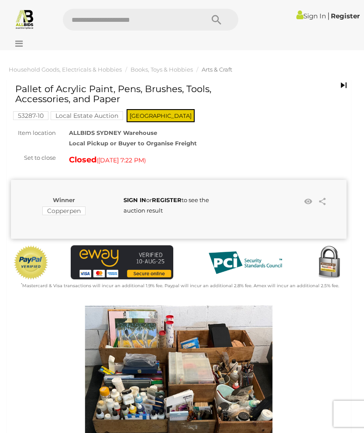
click at [20, 43] on icon at bounding box center [17, 43] width 12 height 9
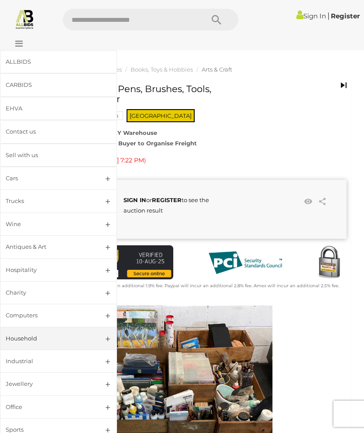
click at [103, 252] on link "Antiques & Art" at bounding box center [58, 246] width 117 height 23
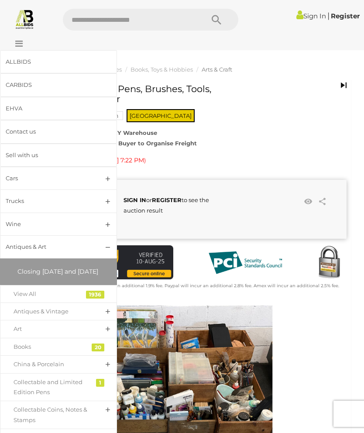
click at [104, 317] on link "Antiques & Vintage" at bounding box center [58, 312] width 117 height 18
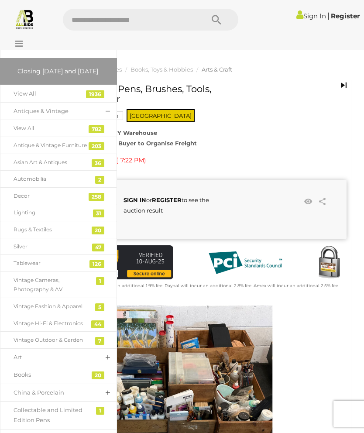
scroll to position [201, 0]
click at [38, 311] on div "Vintage Fashion & Apparel" at bounding box center [52, 306] width 77 height 10
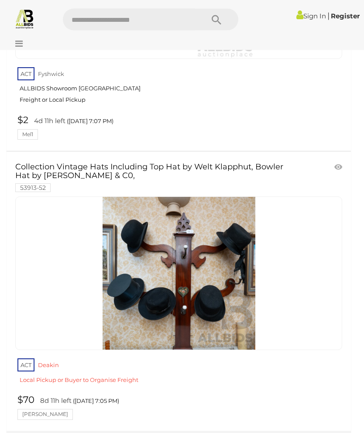
scroll to position [1125, 0]
click at [20, 45] on icon at bounding box center [17, 43] width 12 height 9
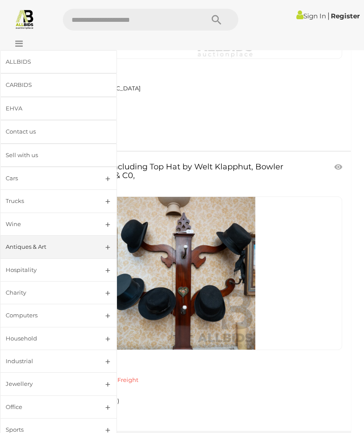
click at [105, 246] on link "Antiques & Art" at bounding box center [58, 246] width 117 height 23
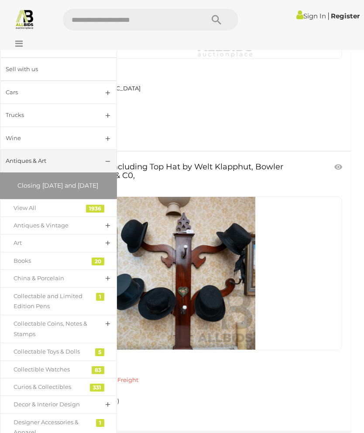
scroll to position [89, 0]
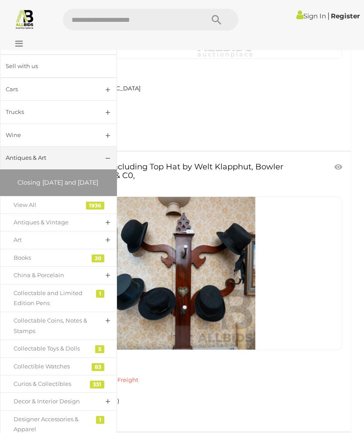
click at [55, 228] on div "Antiques & Vintage" at bounding box center [52, 223] width 77 height 10
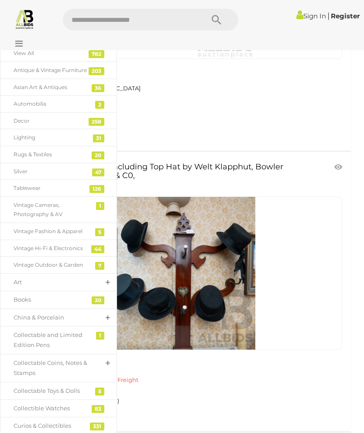
scroll to position [277, 0]
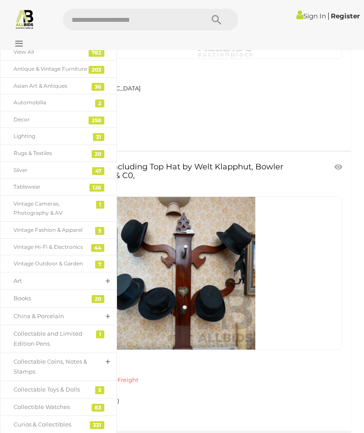
click at [24, 141] on div "Lighting" at bounding box center [52, 137] width 77 height 10
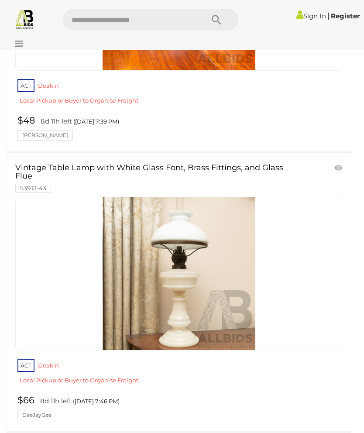
scroll to position [8355, 0]
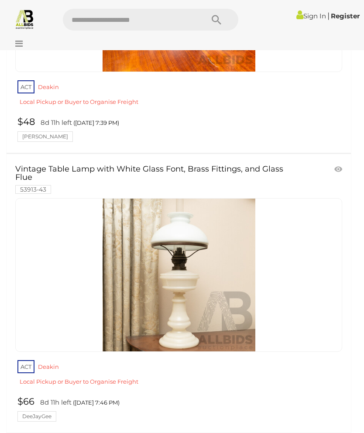
click at [21, 44] on icon at bounding box center [17, 43] width 12 height 9
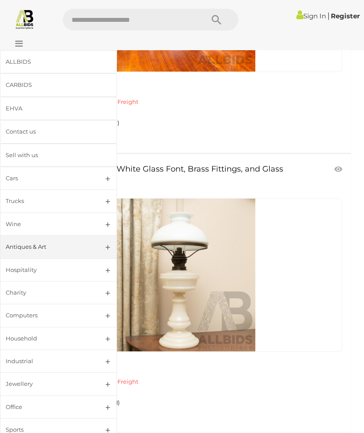
click at [100, 243] on link "Antiques & Art" at bounding box center [58, 246] width 117 height 23
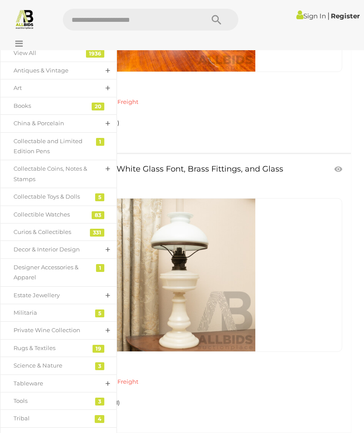
scroll to position [242, 0]
click at [22, 110] on div "Books" at bounding box center [52, 105] width 77 height 10
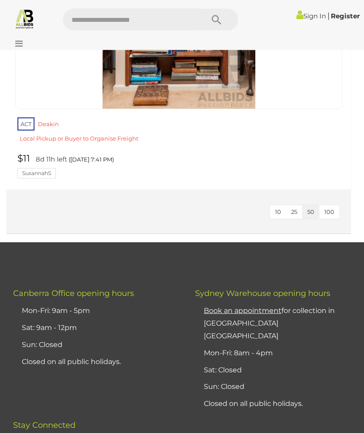
scroll to position [5716, 0]
click at [20, 42] on icon at bounding box center [17, 43] width 12 height 9
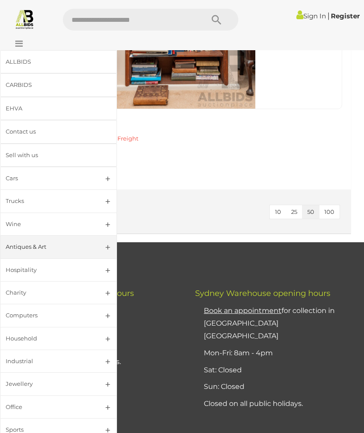
click at [88, 248] on div "Antiques & Art" at bounding box center [48, 247] width 85 height 10
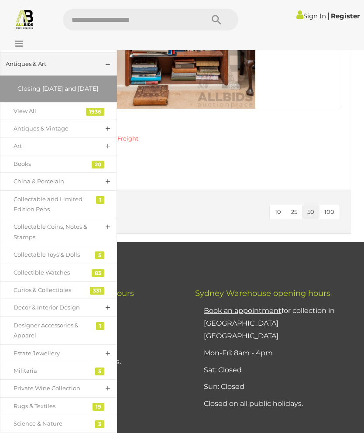
scroll to position [185, 0]
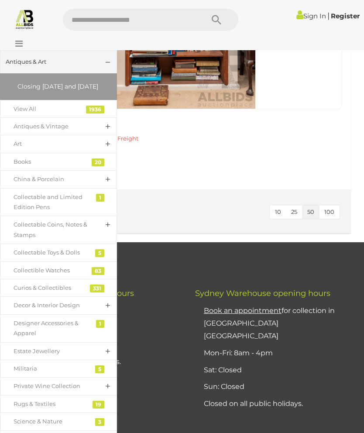
click at [105, 312] on link "Decor & Interior Design" at bounding box center [58, 306] width 117 height 18
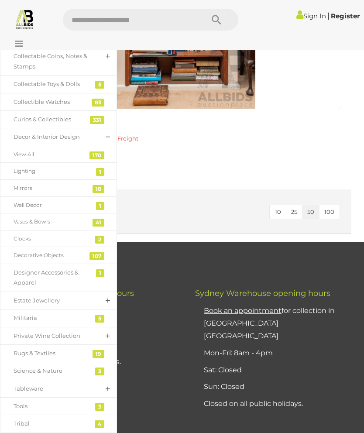
scroll to position [358, 0]
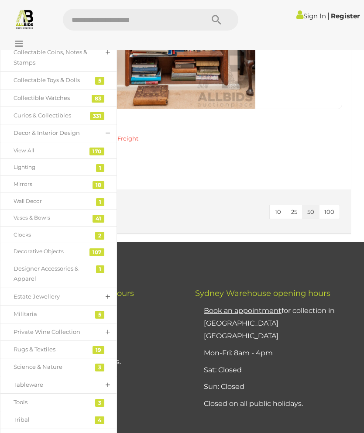
click at [29, 284] on div "Designer Accessories & Apparel" at bounding box center [52, 274] width 77 height 21
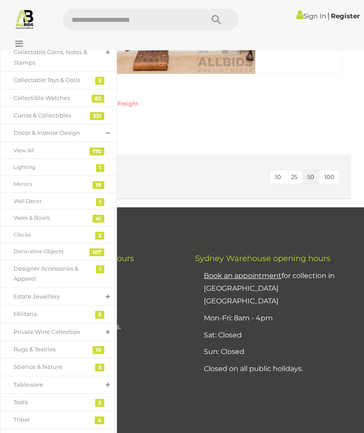
click at [41, 297] on div "Estate Jewellery" at bounding box center [52, 297] width 77 height 10
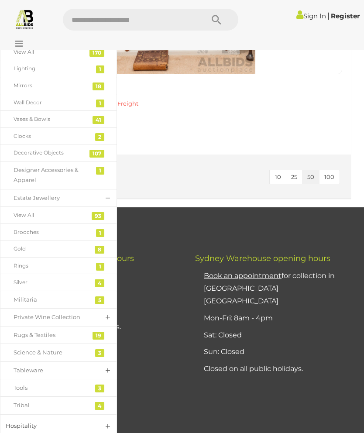
scroll to position [458, 0]
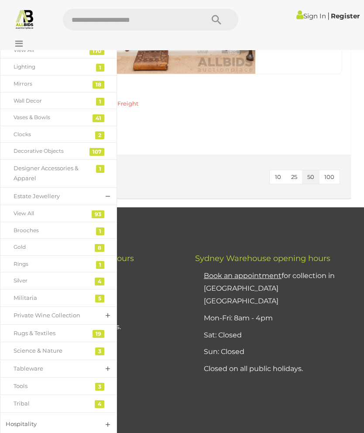
click at [23, 218] on div "View All" at bounding box center [52, 214] width 77 height 10
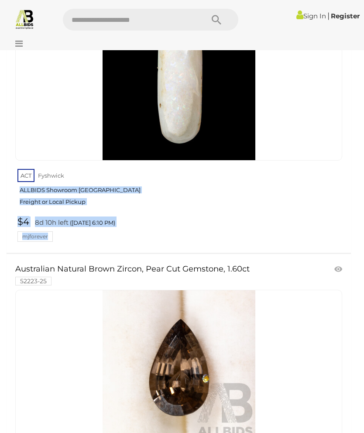
scroll to position [7392, 0]
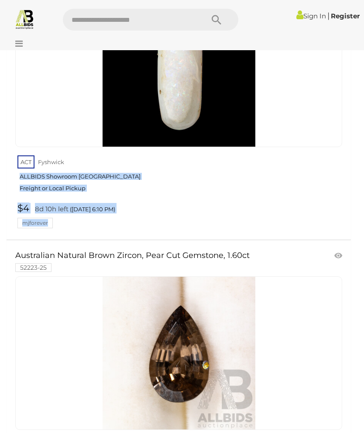
click at [293, 277] on link at bounding box center [178, 354] width 327 height 154
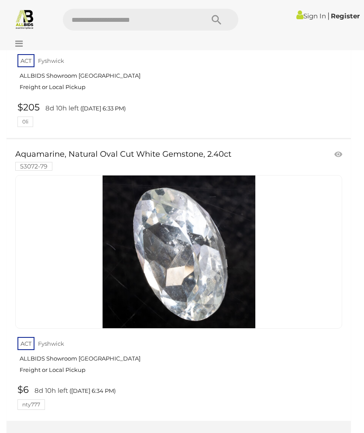
scroll to position [14042, 0]
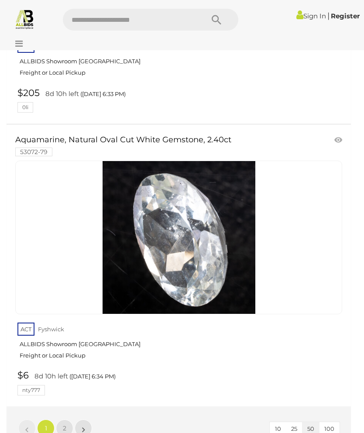
click at [65, 425] on span "2" at bounding box center [64, 429] width 3 height 8
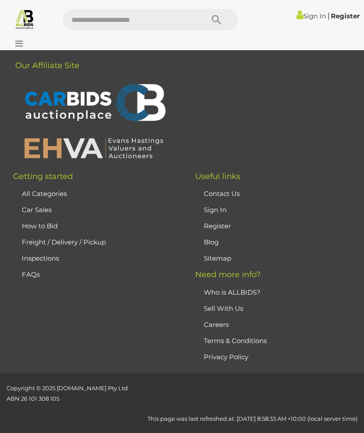
scroll to position [39, 0]
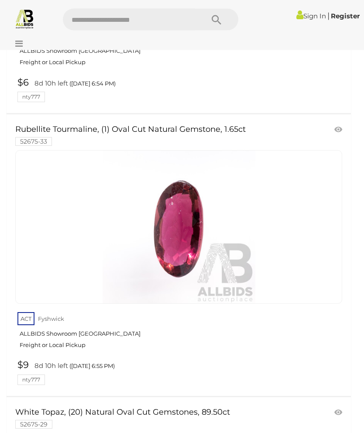
scroll to position [5708, 0]
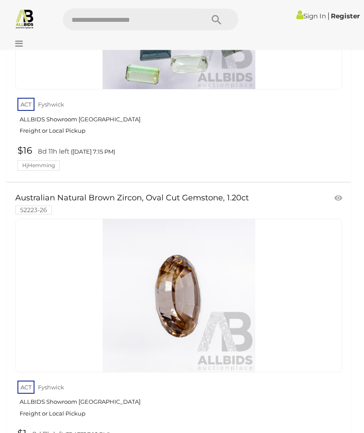
scroll to position [11642, 0]
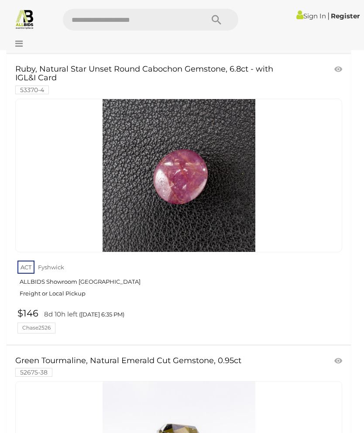
click at [19, 47] on icon at bounding box center [17, 43] width 12 height 9
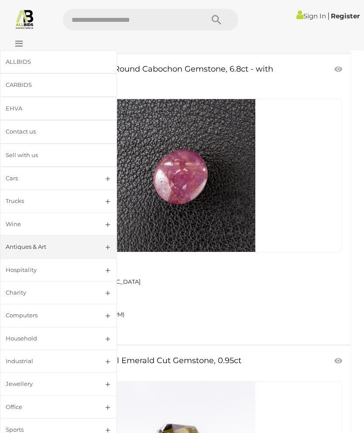
click at [97, 240] on link "Antiques & Art" at bounding box center [58, 246] width 117 height 23
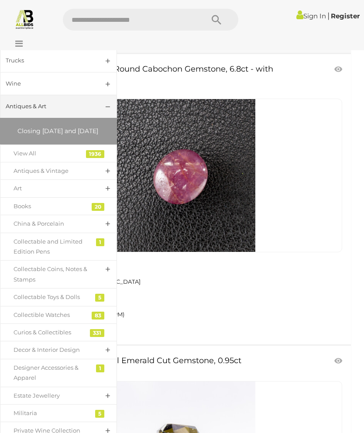
scroll to position [140, 0]
click at [106, 198] on link "Art" at bounding box center [58, 189] width 117 height 18
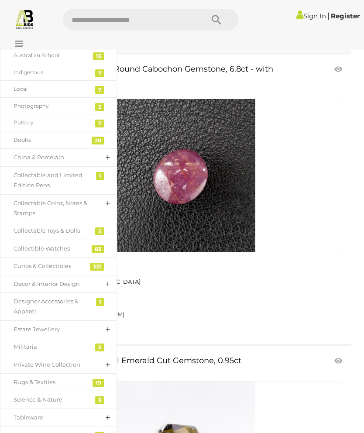
scroll to position [325, 0]
click at [101, 163] on link "China & Porcelain" at bounding box center [58, 158] width 117 height 18
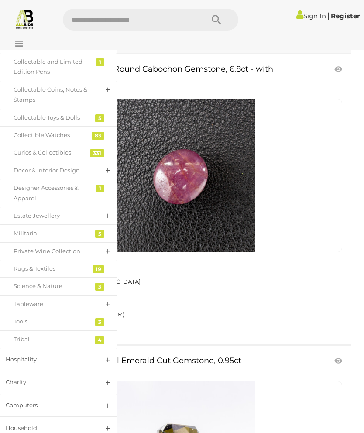
scroll to position [472, 0]
click at [48, 274] on div "Rugs & Textiles" at bounding box center [52, 269] width 77 height 10
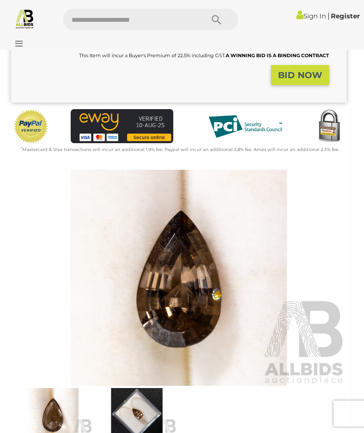
scroll to position [114, 0]
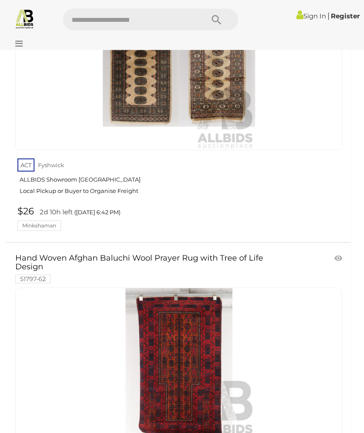
scroll to position [2192, 0]
click at [93, 179] on link "ACT Fyshwick ALLBIDS Showroom Fyshwick Local Pickup or Buyer to Organise Freight" at bounding box center [179, 179] width 325 height 45
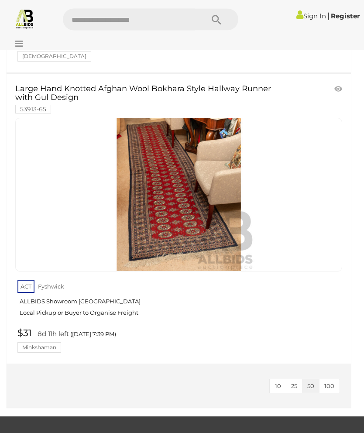
scroll to position [5233, 0]
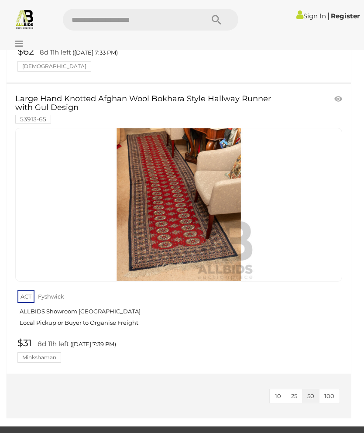
click at [20, 38] on div at bounding box center [32, 37] width 60 height 4
click at [18, 43] on icon at bounding box center [17, 43] width 12 height 9
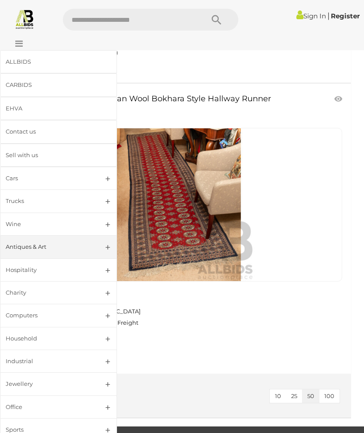
click at [30, 248] on div "Antiques & Art" at bounding box center [48, 247] width 85 height 10
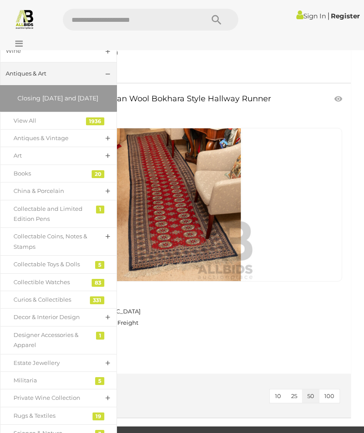
scroll to position [195, 0]
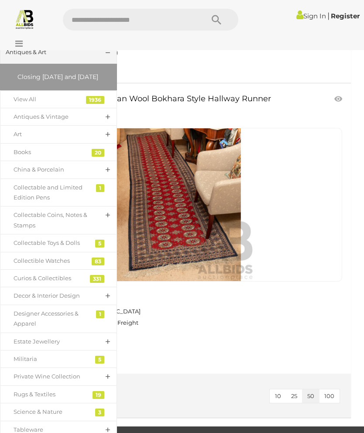
click at [81, 122] on div "Antiques & Vintage" at bounding box center [52, 117] width 77 height 10
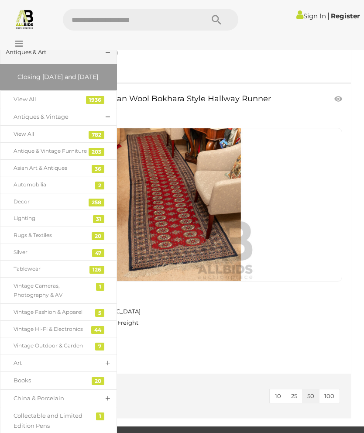
click at [24, 257] on div "Silver" at bounding box center [52, 253] width 77 height 10
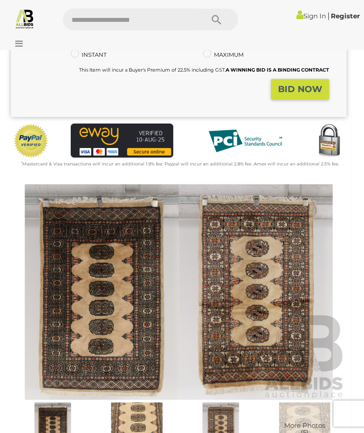
scroll to position [183, 0]
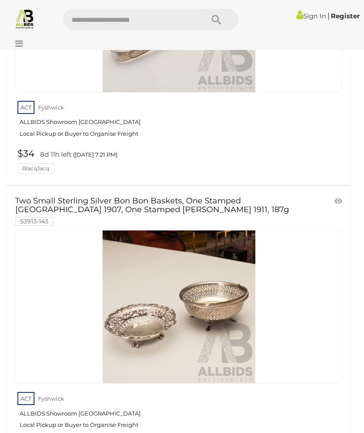
scroll to position [9408, 0]
click at [145, 231] on img at bounding box center [179, 307] width 153 height 153
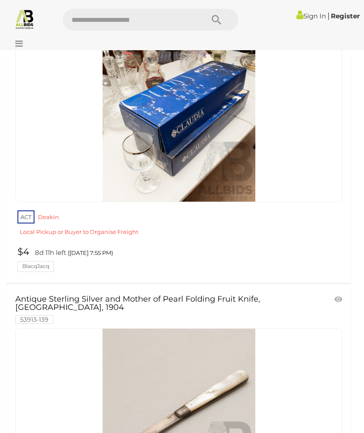
scroll to position [12892, 0]
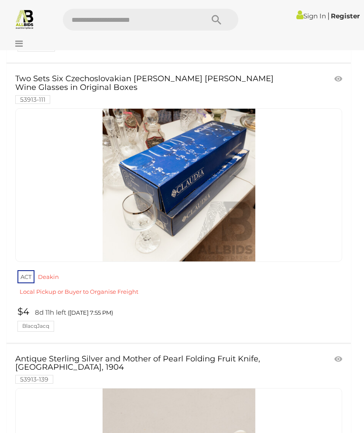
click at [17, 42] on icon at bounding box center [17, 43] width 12 height 9
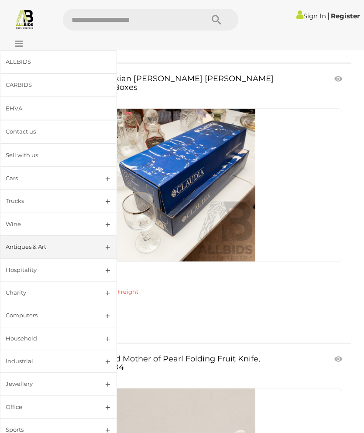
click at [99, 243] on link "Antiques & Art" at bounding box center [58, 246] width 117 height 23
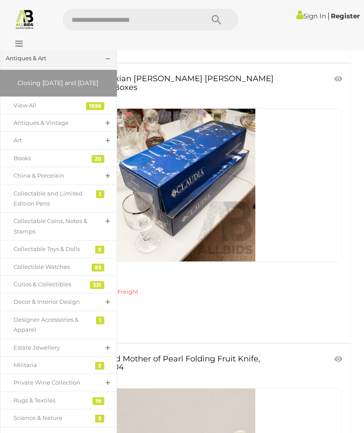
scroll to position [214, 0]
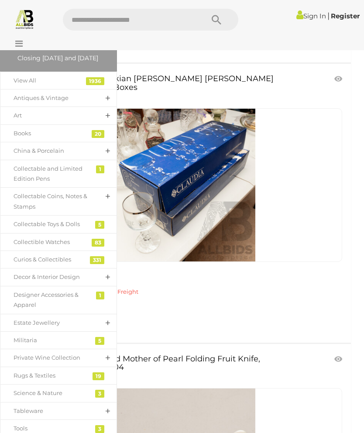
click at [91, 159] on link "China & Porcelain" at bounding box center [58, 151] width 117 height 18
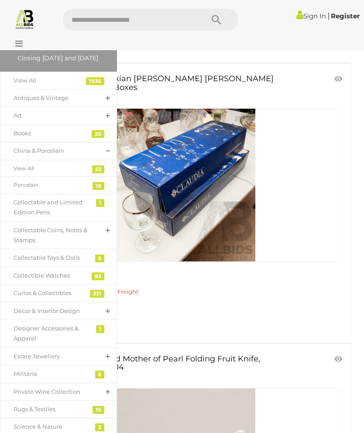
click at [29, 173] on div "View All" at bounding box center [52, 169] width 77 height 10
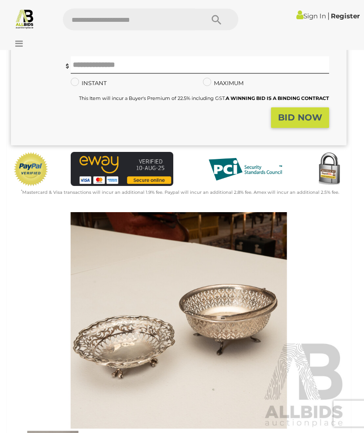
scroll to position [64, 0]
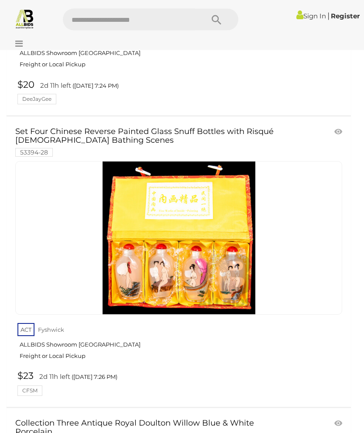
scroll to position [8195, 0]
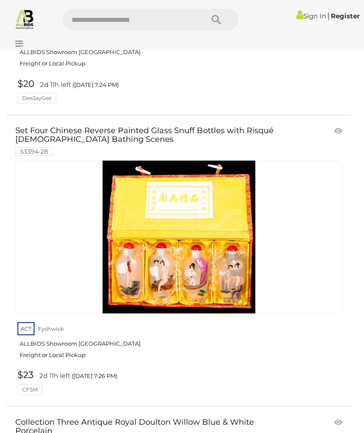
click at [206, 216] on img at bounding box center [179, 237] width 153 height 153
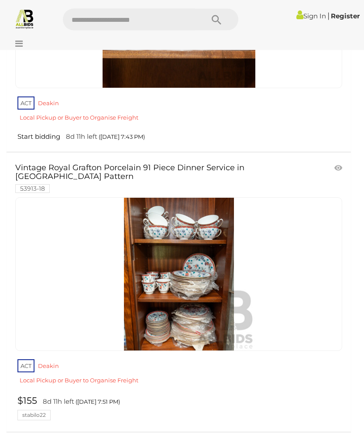
scroll to position [14070, 0]
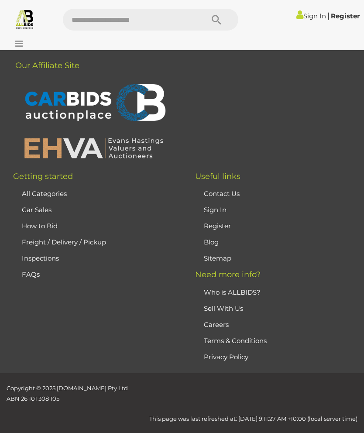
scroll to position [39, 0]
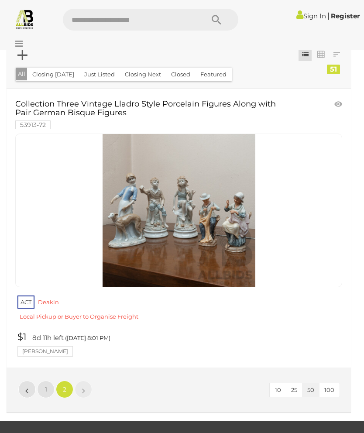
click at [21, 387] on link "«" at bounding box center [26, 389] width 17 height 17
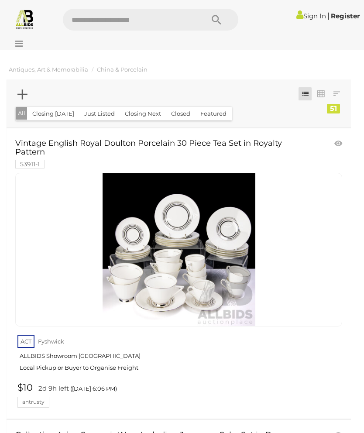
click at [169, 261] on img at bounding box center [179, 249] width 153 height 153
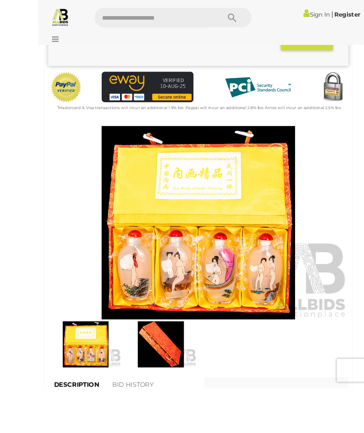
scroll to position [292, 0]
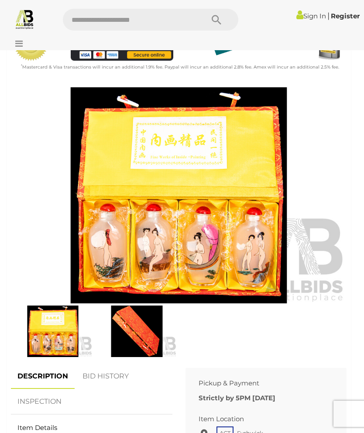
click at [54, 336] on img at bounding box center [53, 331] width 80 height 51
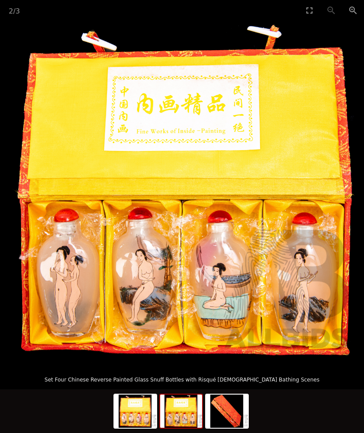
click at [225, 428] on img at bounding box center [227, 411] width 42 height 33
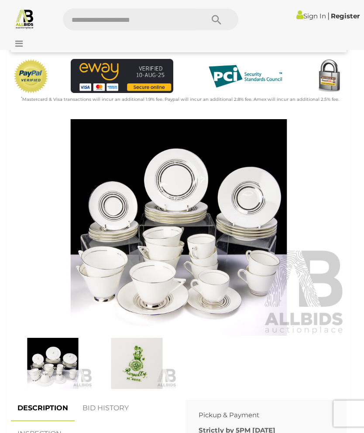
scroll to position [249, 0]
click at [50, 369] on img at bounding box center [53, 363] width 80 height 51
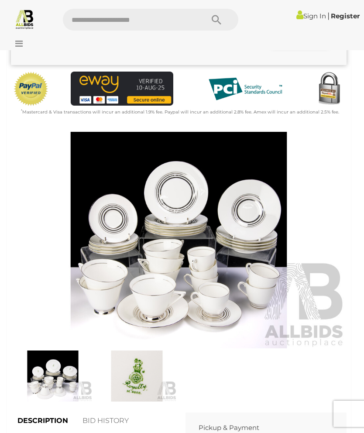
scroll to position [210, 0]
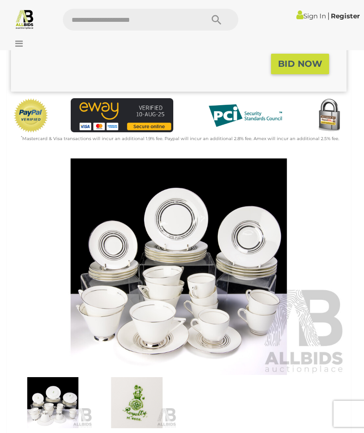
click at [19, 42] on icon at bounding box center [17, 43] width 12 height 9
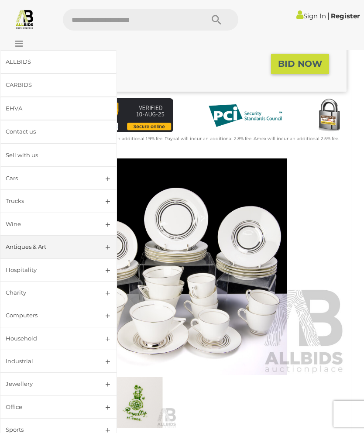
click at [98, 247] on link "Antiques & Art" at bounding box center [58, 246] width 117 height 23
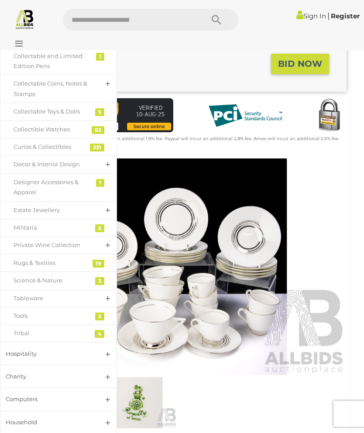
scroll to position [354, 0]
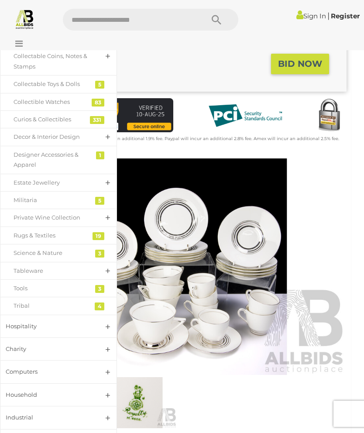
click at [69, 275] on div "Tableware" at bounding box center [52, 271] width 77 height 10
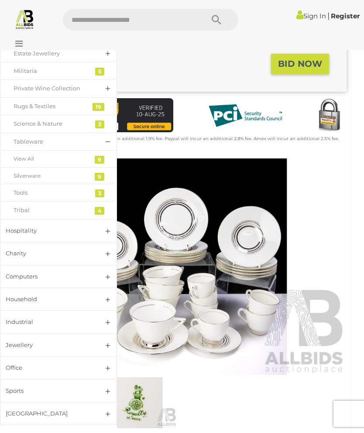
scroll to position [487, 0]
click at [107, 232] on link "Hospitality" at bounding box center [58, 230] width 117 height 23
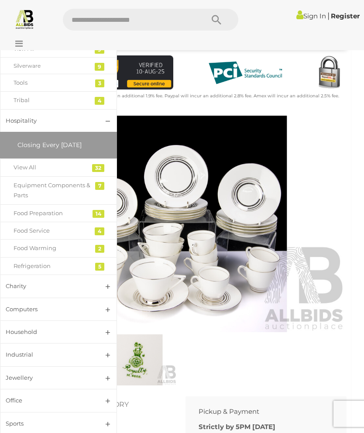
scroll to position [252, 0]
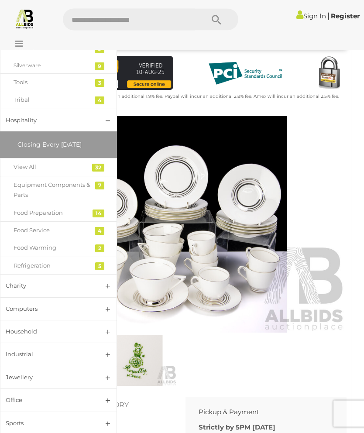
click at [106, 286] on link "Charity" at bounding box center [58, 286] width 117 height 23
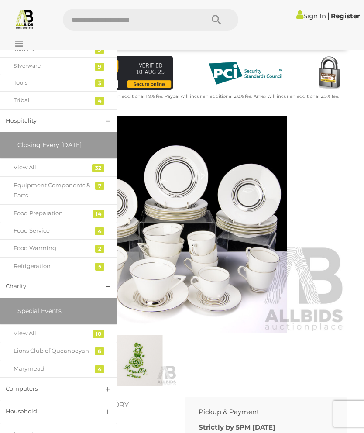
click at [107, 124] on link "Hospitality" at bounding box center [58, 120] width 117 height 23
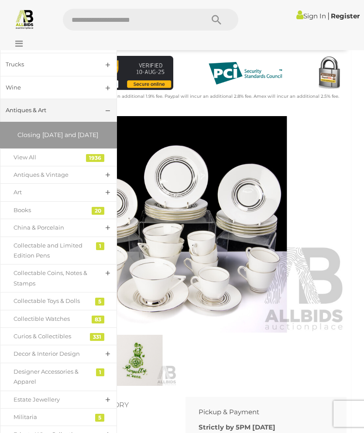
scroll to position [140, 0]
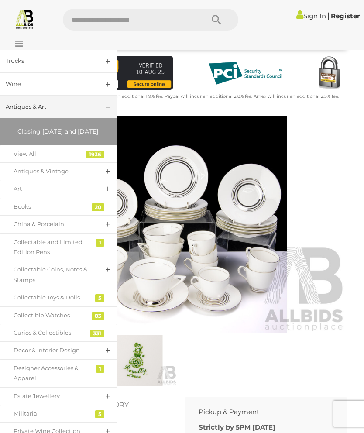
click at [108, 103] on link "Antiques & Art" at bounding box center [58, 106] width 117 height 23
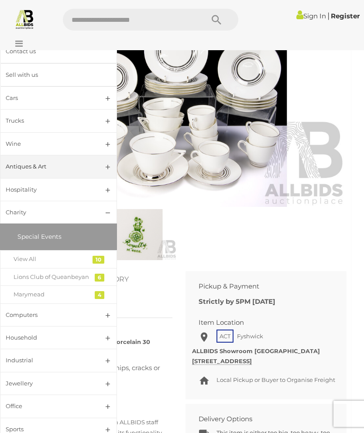
scroll to position [377, 0]
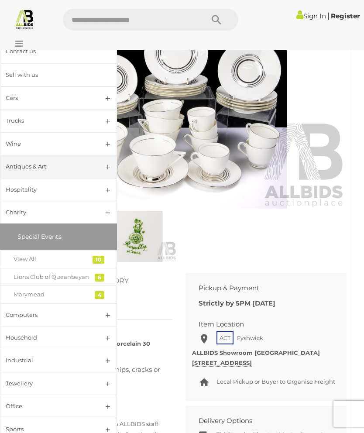
click at [107, 211] on link "Charity" at bounding box center [58, 212] width 117 height 23
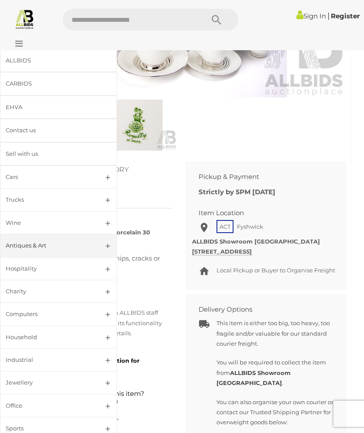
scroll to position [489, 0]
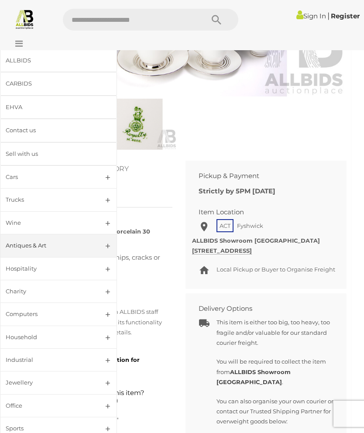
click at [107, 311] on link "Computers" at bounding box center [58, 314] width 117 height 23
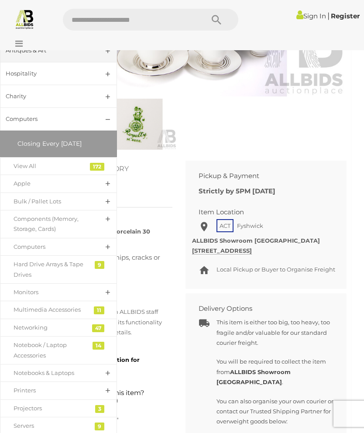
scroll to position [215, 0]
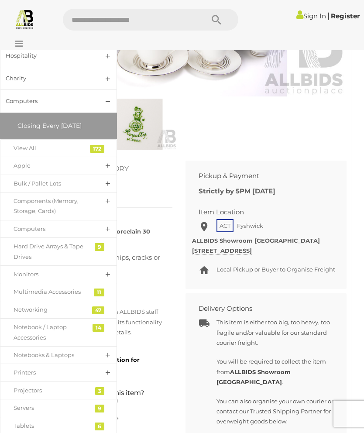
click at [107, 160] on link "Apple" at bounding box center [58, 166] width 117 height 18
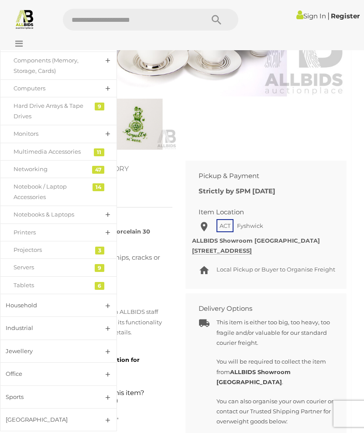
scroll to position [388, 0]
click at [93, 301] on link "Household" at bounding box center [58, 305] width 117 height 23
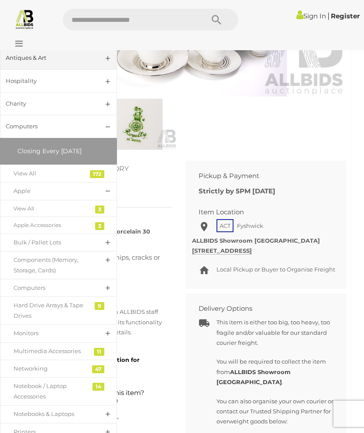
scroll to position [191, 0]
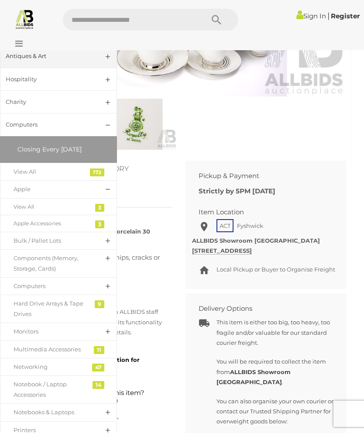
click at [108, 122] on link "Computers" at bounding box center [58, 124] width 117 height 23
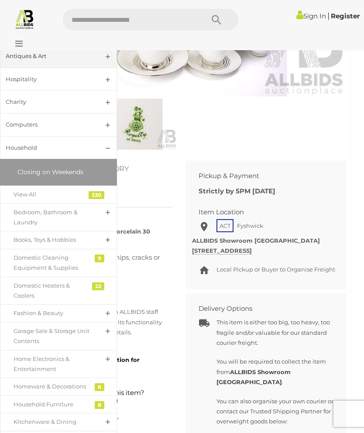
click at [74, 235] on div "Books, Toys & Hobbies" at bounding box center [52, 240] width 77 height 10
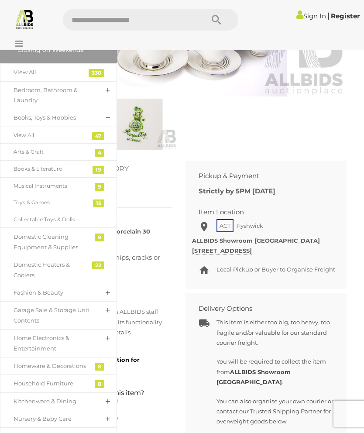
scroll to position [314, 0]
click at [30, 146] on div "Arts & Craft" at bounding box center [52, 151] width 77 height 10
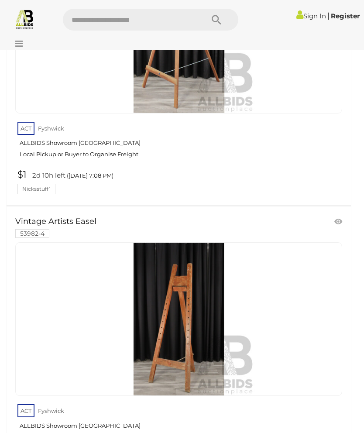
scroll to position [316, 0]
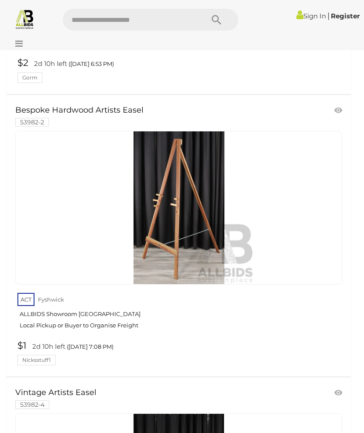
click at [22, 41] on icon at bounding box center [17, 43] width 12 height 9
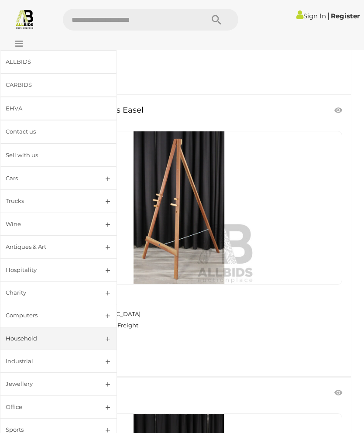
click at [104, 335] on link "Household" at bounding box center [58, 338] width 117 height 23
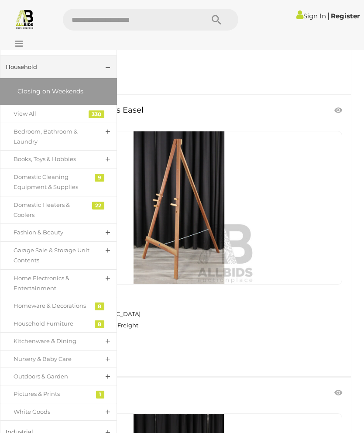
scroll to position [273, 0]
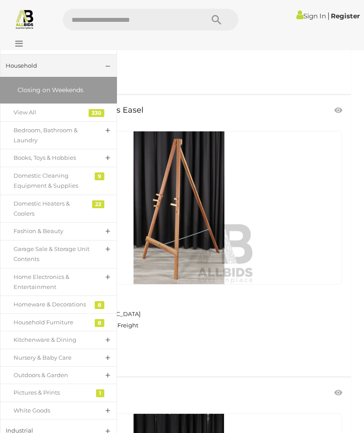
click at [104, 160] on link "Books, Toys & Hobbies" at bounding box center [58, 158] width 117 height 18
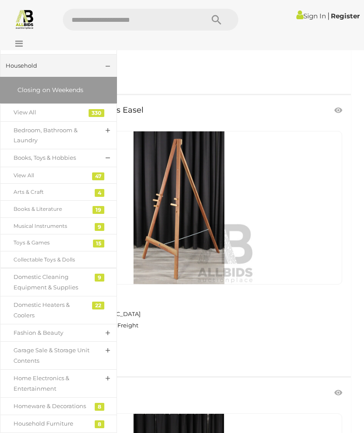
click at [54, 242] on div "Toys & Games" at bounding box center [52, 243] width 77 height 10
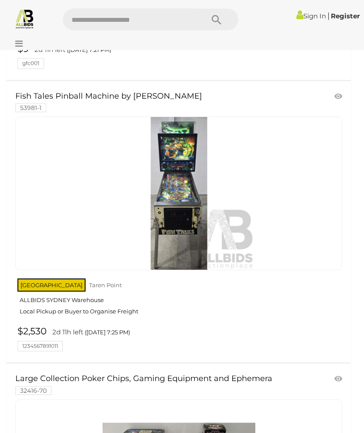
scroll to position [3735, 0]
click at [21, 43] on icon at bounding box center [17, 43] width 12 height 9
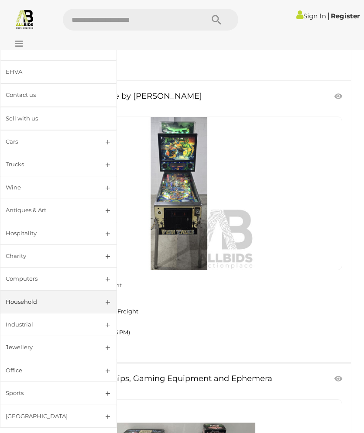
scroll to position [36, 0]
click at [104, 295] on link "Household" at bounding box center [58, 302] width 117 height 23
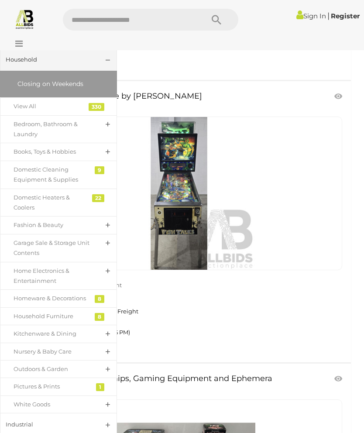
scroll to position [280, 0]
click at [106, 148] on link "Books, Toys & Hobbies" at bounding box center [58, 151] width 117 height 18
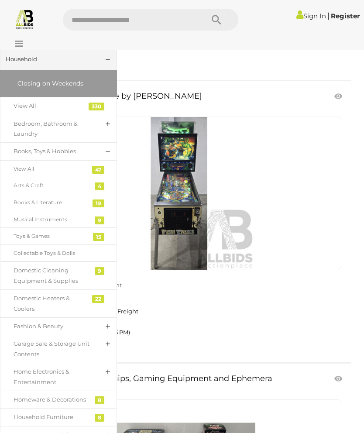
click at [64, 216] on div "Musical Instruments" at bounding box center [52, 220] width 77 height 10
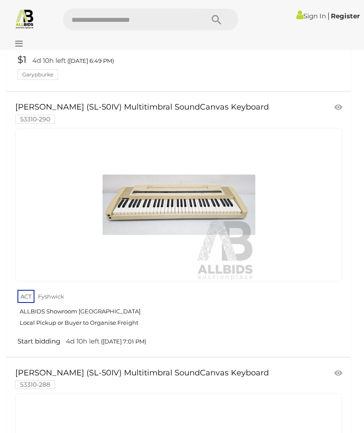
scroll to position [2029, 0]
click at [19, 43] on icon at bounding box center [17, 43] width 12 height 9
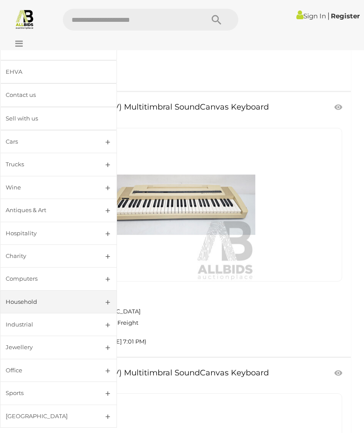
scroll to position [36, 0]
click at [101, 322] on link "Industrial" at bounding box center [58, 325] width 117 height 23
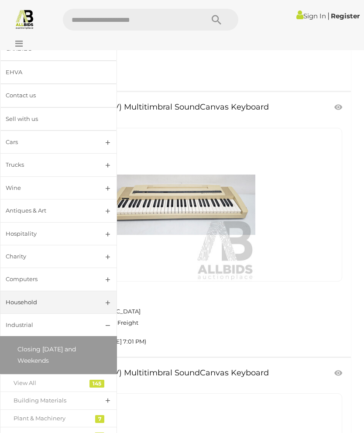
click at [104, 300] on link "Household" at bounding box center [58, 302] width 117 height 23
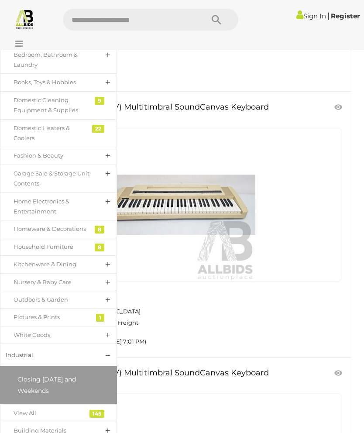
scroll to position [350, 0]
click at [92, 148] on link "Fashion & Beauty" at bounding box center [58, 155] width 117 height 18
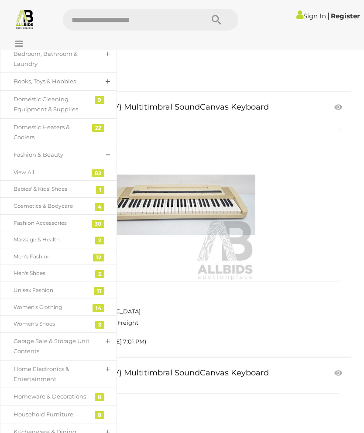
click at [58, 201] on div "Cosmetics & Bodycare" at bounding box center [52, 206] width 77 height 10
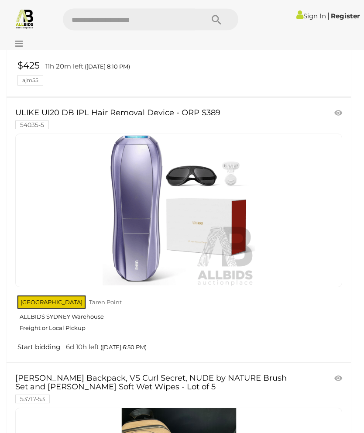
scroll to position [645, 0]
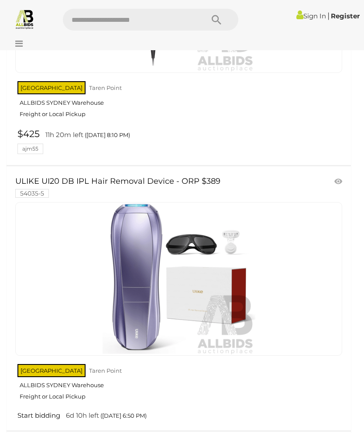
click at [20, 40] on icon at bounding box center [17, 43] width 12 height 9
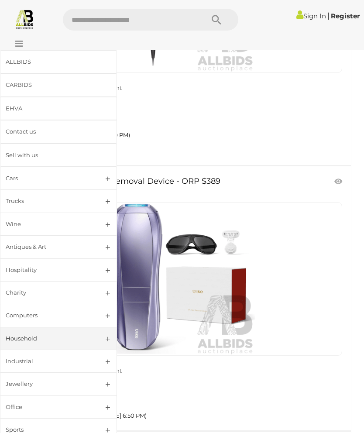
click at [98, 338] on link "Household" at bounding box center [58, 338] width 117 height 23
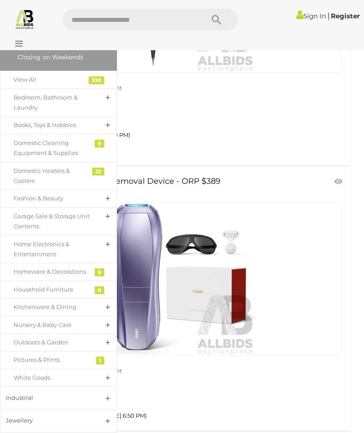
scroll to position [308, 0]
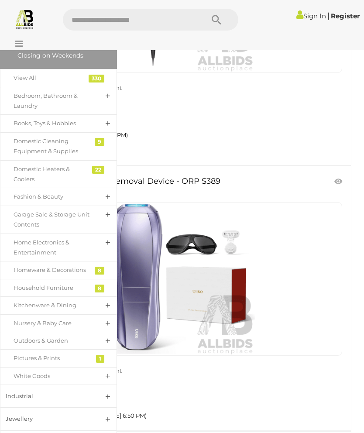
click at [99, 193] on link "Fashion & Beauty" at bounding box center [58, 197] width 117 height 18
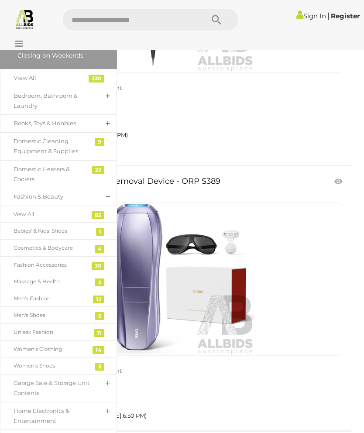
click at [46, 345] on div "Women's Clothing" at bounding box center [52, 350] width 77 height 10
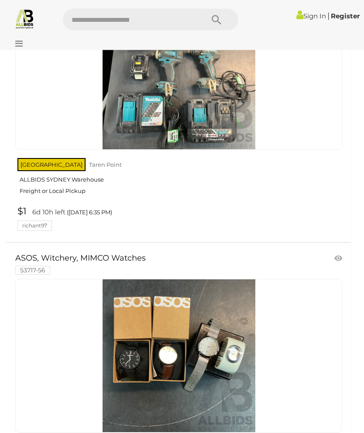
scroll to position [3440, 0]
click at [24, 40] on div at bounding box center [182, 41] width 364 height 17
click at [21, 42] on icon at bounding box center [17, 43] width 12 height 9
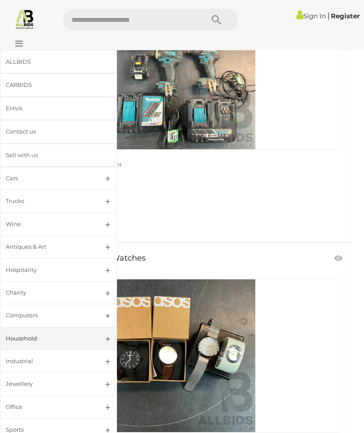
click at [108, 342] on link "Household" at bounding box center [58, 338] width 117 height 23
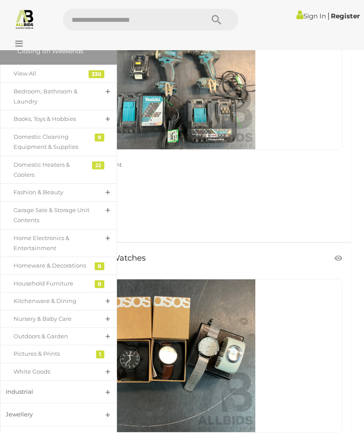
scroll to position [315, 0]
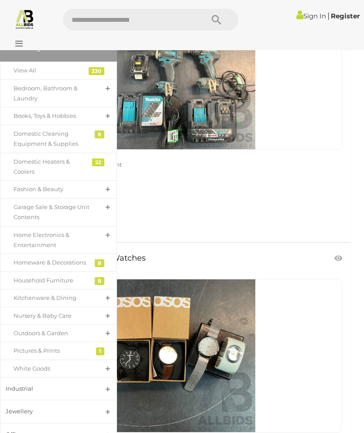
click at [106, 189] on link "Fashion & Beauty" at bounding box center [58, 189] width 117 height 18
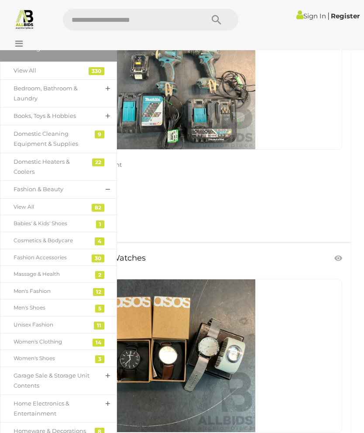
click at [38, 354] on div "Women's Shoes" at bounding box center [52, 359] width 77 height 10
click at [94, 238] on link "Cosmetics & Bodycare" at bounding box center [58, 240] width 117 height 17
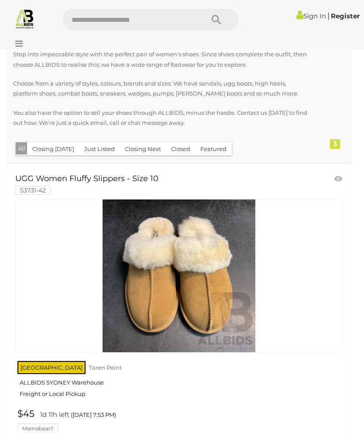
scroll to position [55, 0]
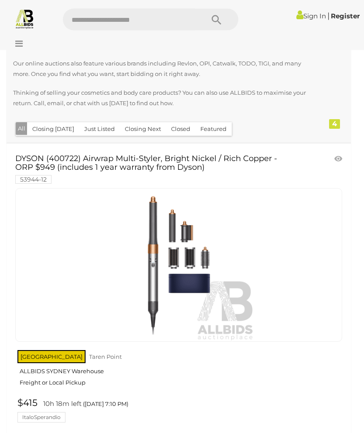
scroll to position [42, 0]
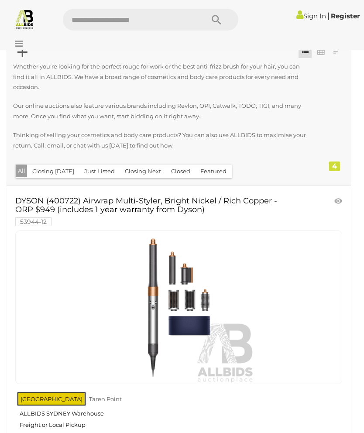
click at [20, 40] on icon at bounding box center [17, 43] width 12 height 9
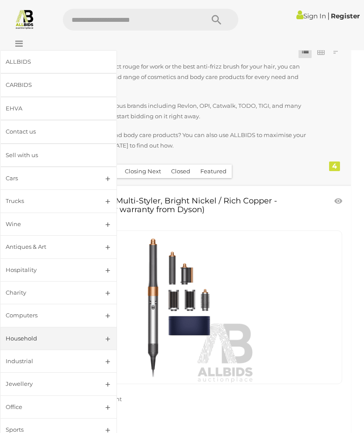
click at [104, 339] on link "Household" at bounding box center [58, 338] width 117 height 23
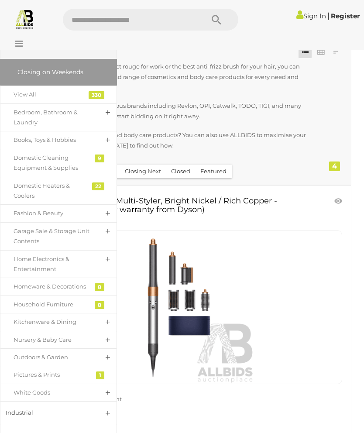
scroll to position [292, 0]
click at [105, 213] on link "Fashion & Beauty" at bounding box center [58, 213] width 117 height 18
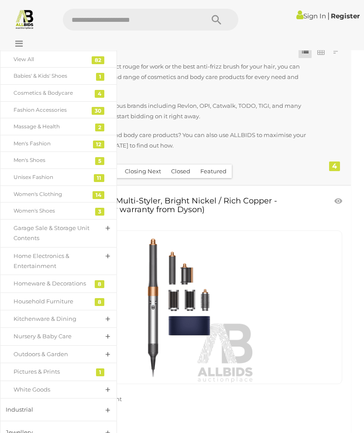
scroll to position [467, 0]
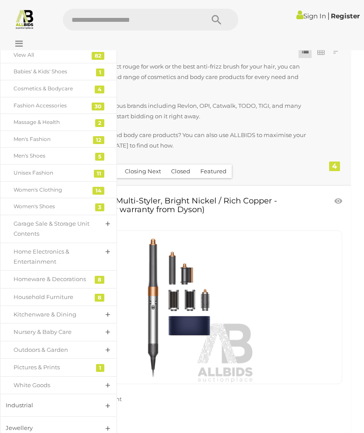
click at [102, 217] on link "Garage Sale & Storage Unit Contents" at bounding box center [58, 229] width 117 height 28
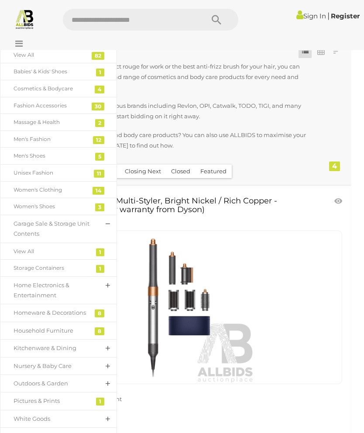
click at [44, 265] on div "Storage Containers" at bounding box center [52, 268] width 77 height 10
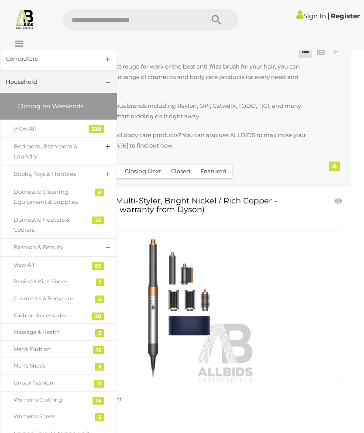
scroll to position [253, 0]
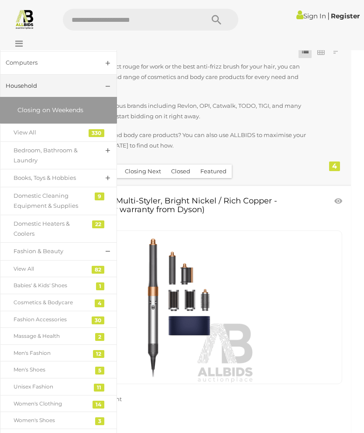
click at [98, 177] on link "Books, Toys & Hobbies" at bounding box center [58, 178] width 117 height 18
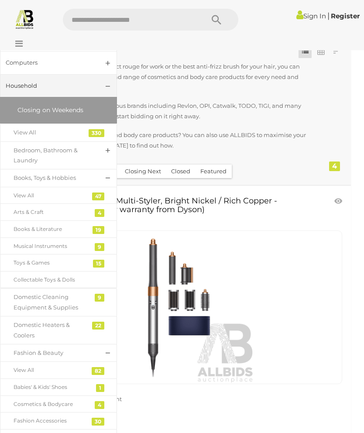
click at [97, 222] on link "Books & Literature" at bounding box center [58, 229] width 117 height 17
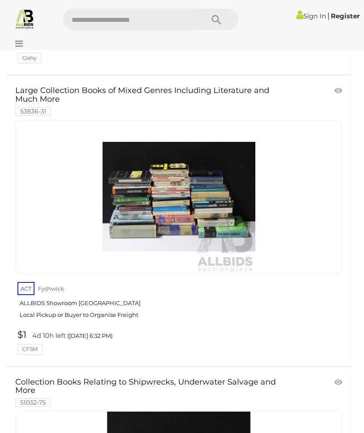
scroll to position [2397, 0]
click at [208, 167] on img at bounding box center [179, 197] width 153 height 153
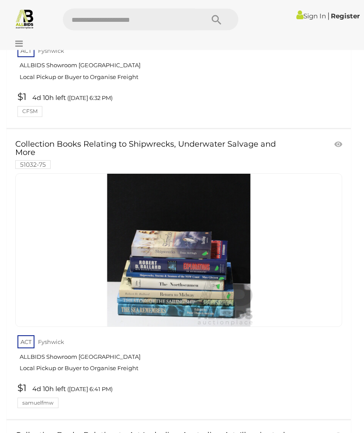
scroll to position [2635, 0]
click at [187, 244] on img at bounding box center [179, 250] width 153 height 153
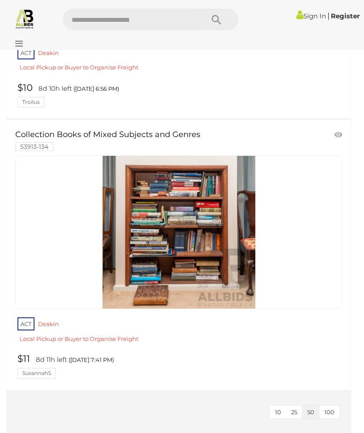
scroll to position [5212, 0]
click at [170, 177] on link at bounding box center [178, 233] width 327 height 154
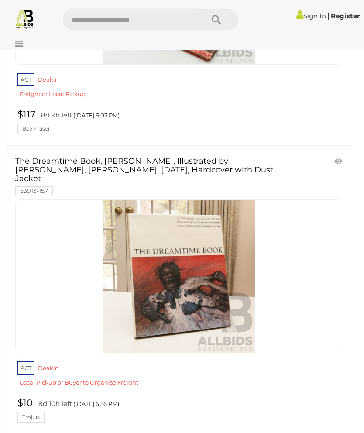
scroll to position [4896, 0]
click at [22, 42] on icon at bounding box center [17, 43] width 12 height 9
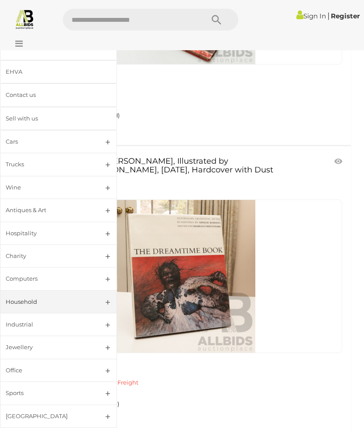
scroll to position [36, 0]
click at [108, 299] on link "Household" at bounding box center [58, 302] width 117 height 23
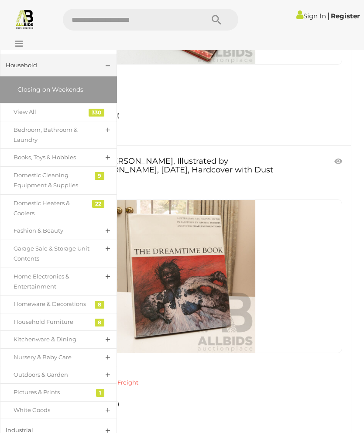
scroll to position [274, 0]
click at [58, 128] on div "Bedroom, Bathroom & Laundry" at bounding box center [52, 135] width 77 height 21
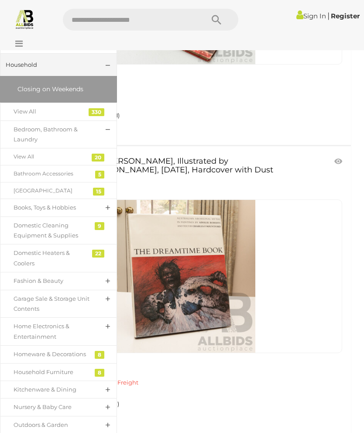
click at [42, 152] on div "View All" at bounding box center [52, 157] width 77 height 10
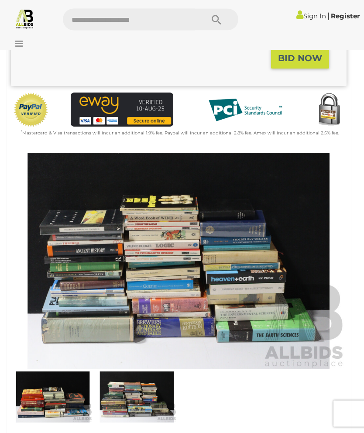
scroll to position [237, 0]
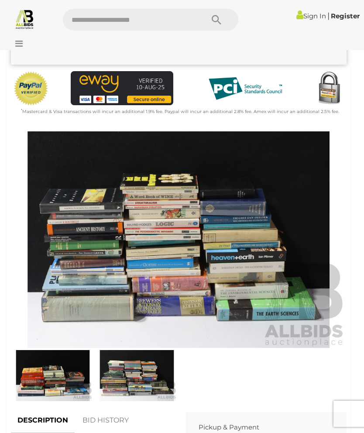
click at [146, 263] on img at bounding box center [179, 240] width 336 height 217
click at [51, 371] on img at bounding box center [53, 375] width 80 height 51
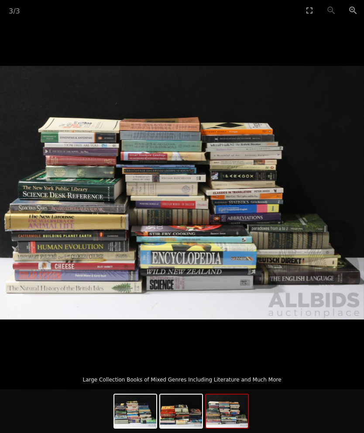
click at [222, 428] on img at bounding box center [227, 411] width 42 height 33
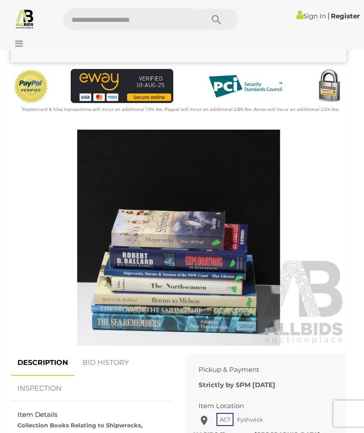
scroll to position [244, 0]
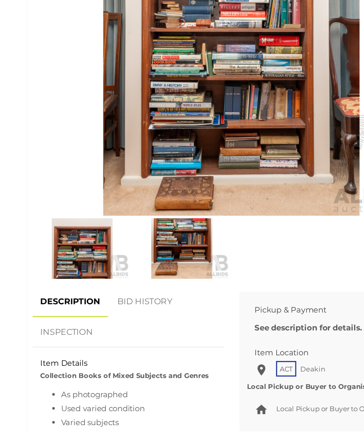
scroll to position [328, 0]
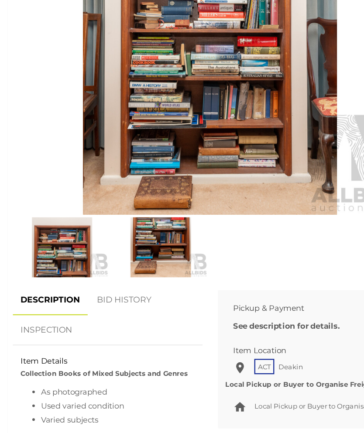
click at [131, 249] on img at bounding box center [137, 274] width 80 height 51
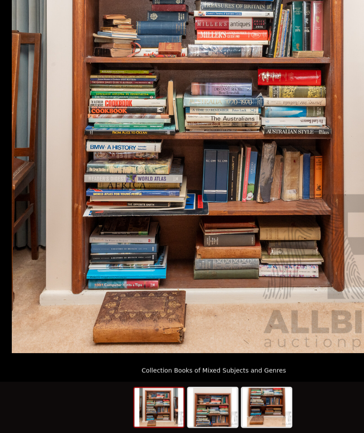
click at [140, 395] on img at bounding box center [135, 411] width 42 height 33
click at [131, 395] on img at bounding box center [135, 411] width 42 height 33
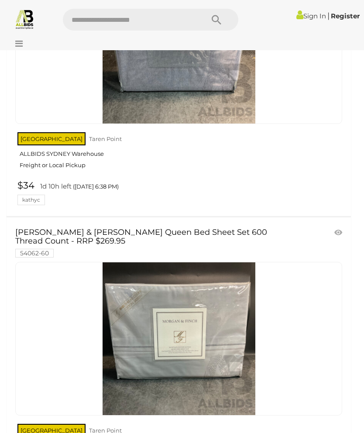
scroll to position [3221, 0]
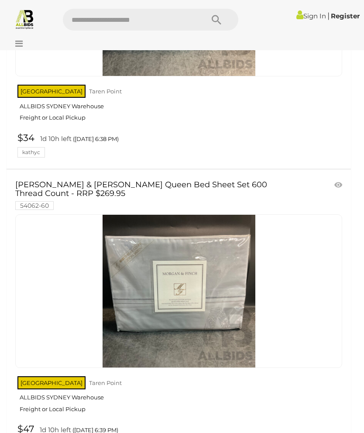
click at [52, 433] on link "$47 1d 10h left ([DATE] 6:39 PM) Pauline59" at bounding box center [179, 436] width 329 height 25
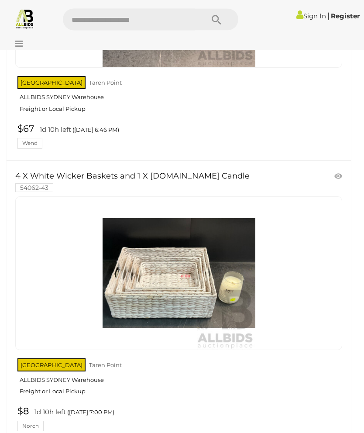
scroll to position [5229, 0]
click at [19, 44] on icon at bounding box center [17, 43] width 12 height 9
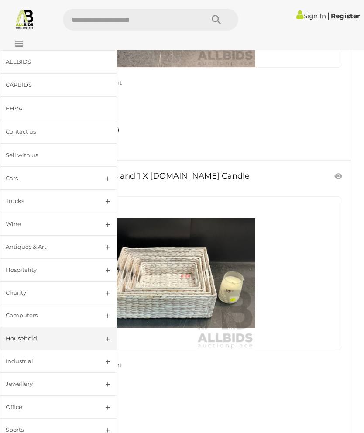
click at [104, 358] on link "Industrial" at bounding box center [58, 361] width 117 height 23
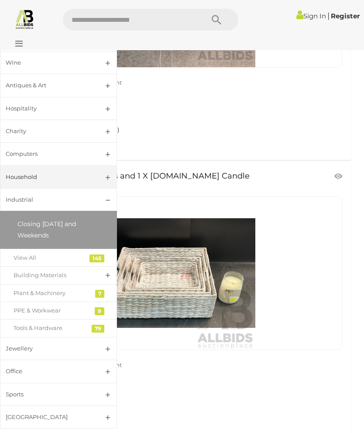
scroll to position [161, 0]
click at [106, 272] on link "Building Materials" at bounding box center [58, 276] width 117 height 18
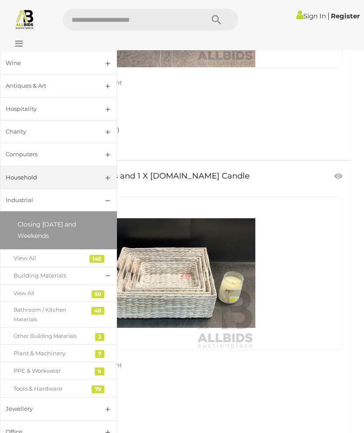
click at [101, 398] on link "Jewellery" at bounding box center [58, 409] width 117 height 23
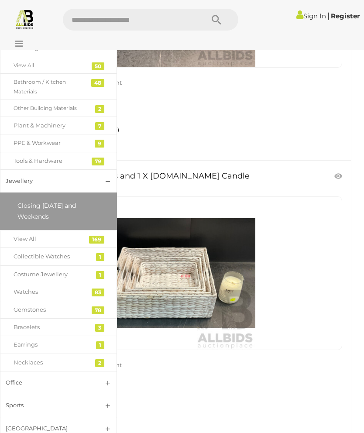
scroll to position [388, 0]
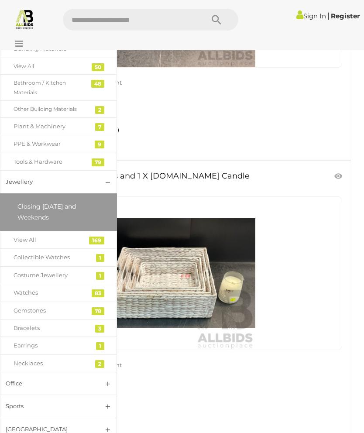
click at [31, 359] on div "Necklaces" at bounding box center [52, 364] width 77 height 10
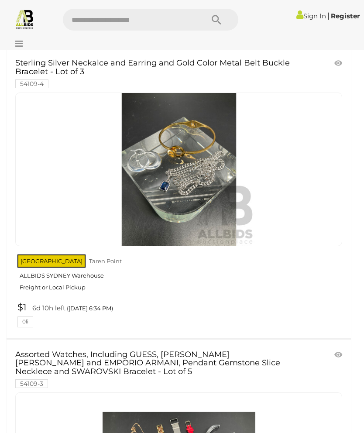
scroll to position [78, 0]
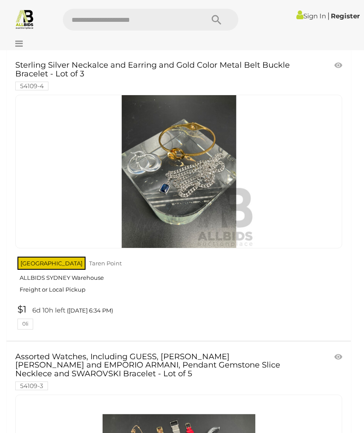
click at [20, 43] on icon at bounding box center [17, 43] width 12 height 9
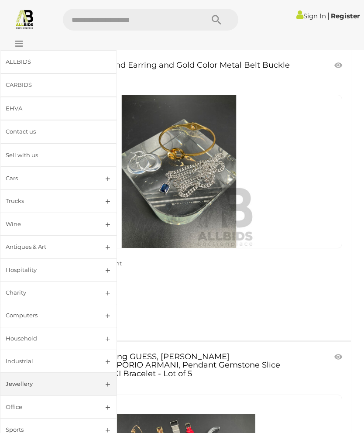
click at [105, 381] on link "Jewellery" at bounding box center [58, 384] width 117 height 23
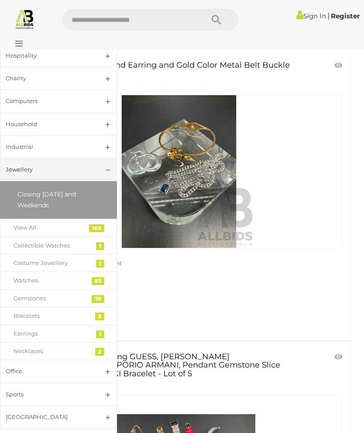
scroll to position [214, 0]
click at [22, 278] on div "Watches" at bounding box center [52, 282] width 77 height 10
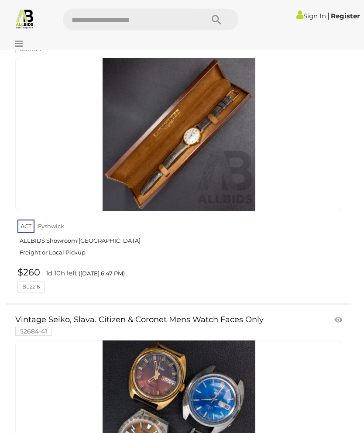
scroll to position [12995, 0]
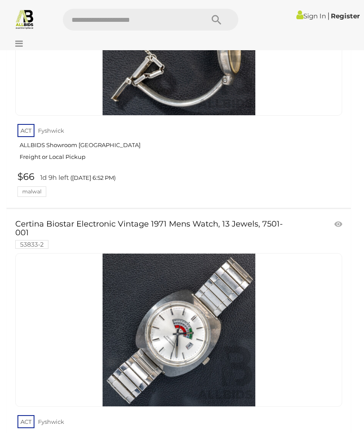
scroll to position [14241, 0]
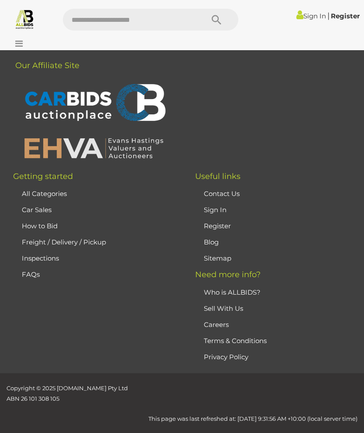
scroll to position [138, 0]
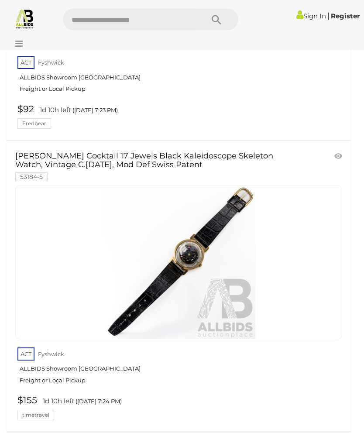
scroll to position [7849, 0]
click at [205, 237] on img at bounding box center [179, 262] width 153 height 153
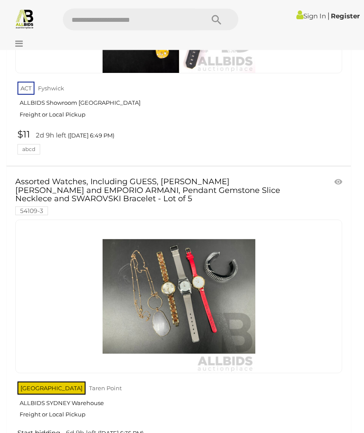
scroll to position [9273, 0]
click at [17, 42] on icon at bounding box center [17, 43] width 12 height 9
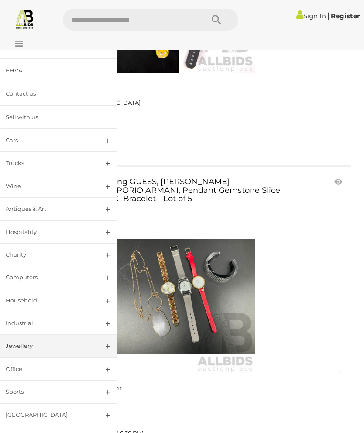
scroll to position [36, 0]
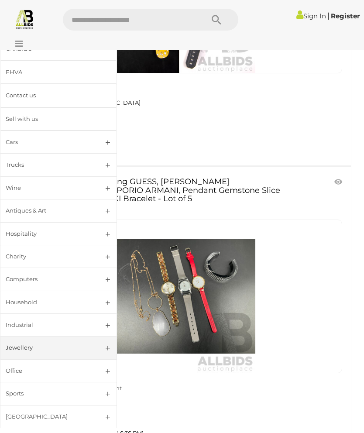
click at [26, 391] on div "Sports" at bounding box center [48, 394] width 85 height 10
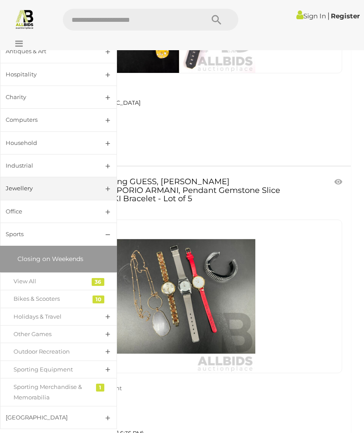
scroll to position [195, 0]
click at [29, 279] on div "View All" at bounding box center [52, 282] width 77 height 10
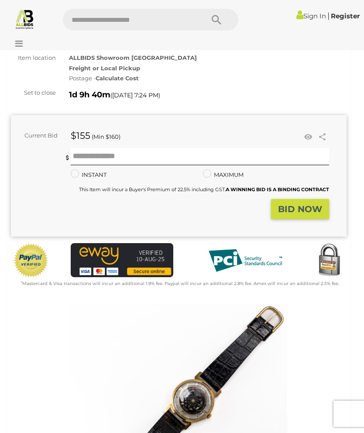
scroll to position [84, 0]
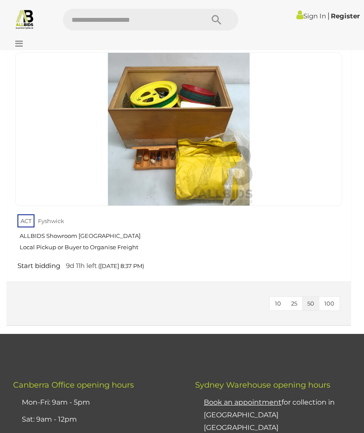
scroll to position [9765, 0]
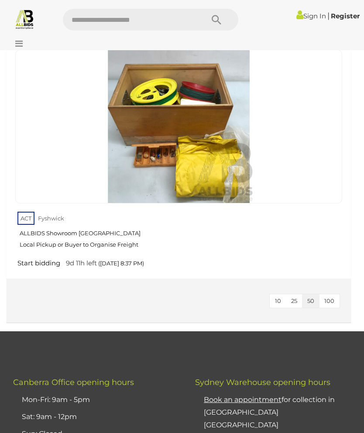
click at [16, 44] on icon at bounding box center [17, 43] width 12 height 9
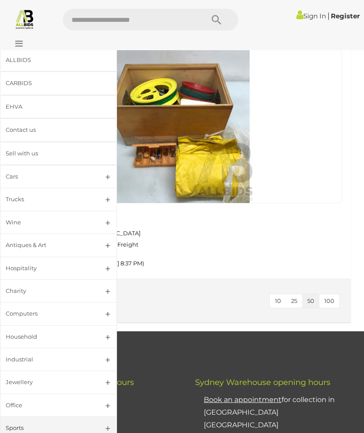
scroll to position [1, 0]
click at [193, 332] on footer "﻿ ﻿ [GEOGRAPHIC_DATA] Office opening hours Mon-Fri: 9am - 5pm Sat: 9am - 12pm S…" at bounding box center [182, 356] width 364 height 48
